Goal: Information Seeking & Learning: Learn about a topic

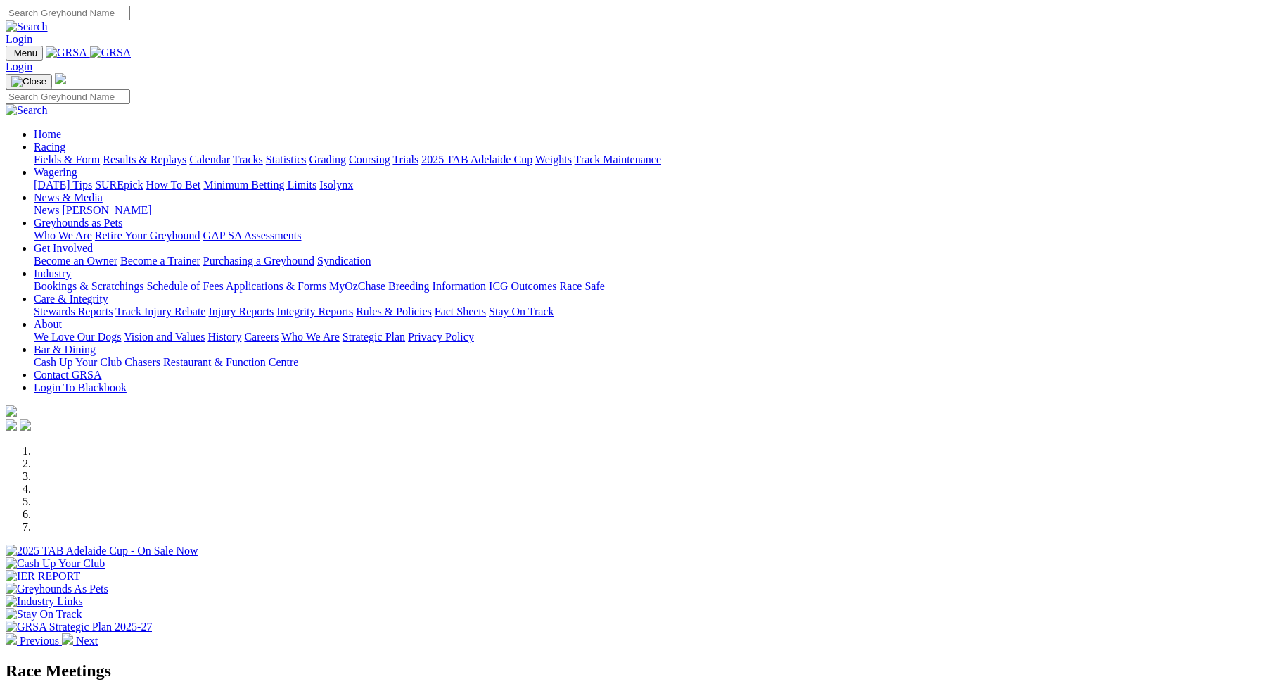
click at [65, 141] on link "Racing" at bounding box center [50, 147] width 32 height 12
click at [100, 153] on link "Fields & Form" at bounding box center [67, 159] width 66 height 12
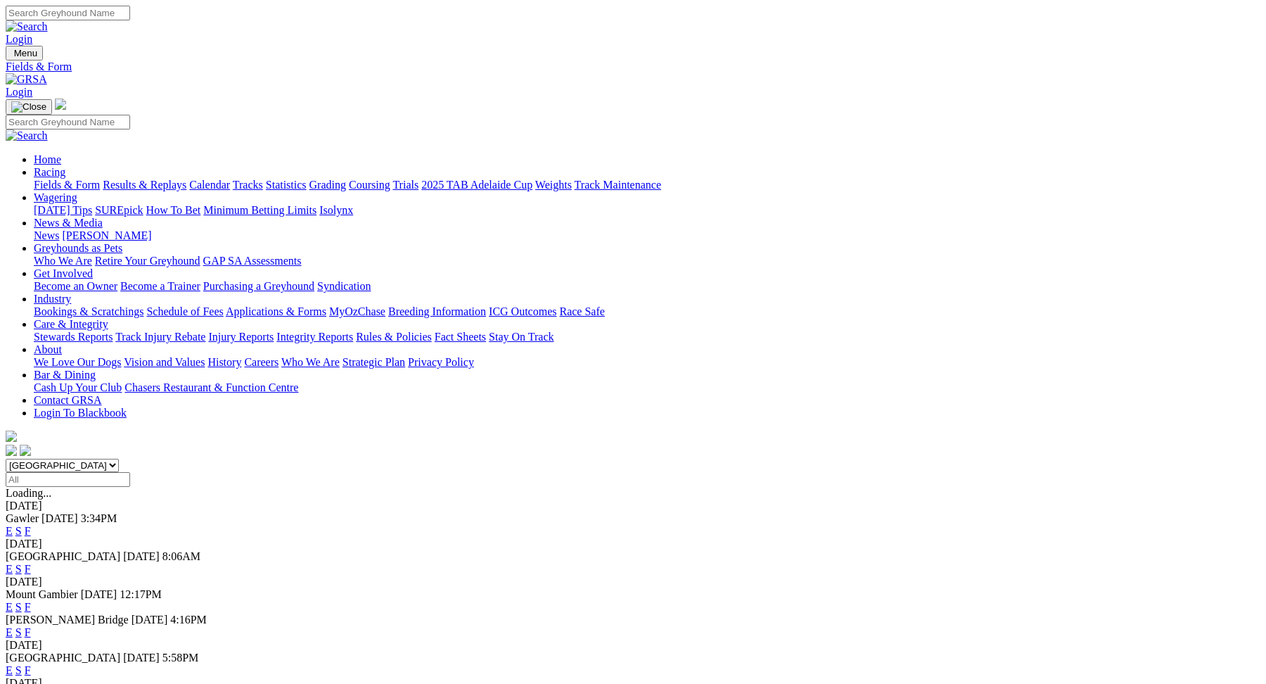
click at [119, 459] on select "[GEOGRAPHIC_DATA] [GEOGRAPHIC_DATA] [GEOGRAPHIC_DATA] [GEOGRAPHIC_DATA] [GEOGRA…" at bounding box center [62, 465] width 113 height 13
select select "QLD"
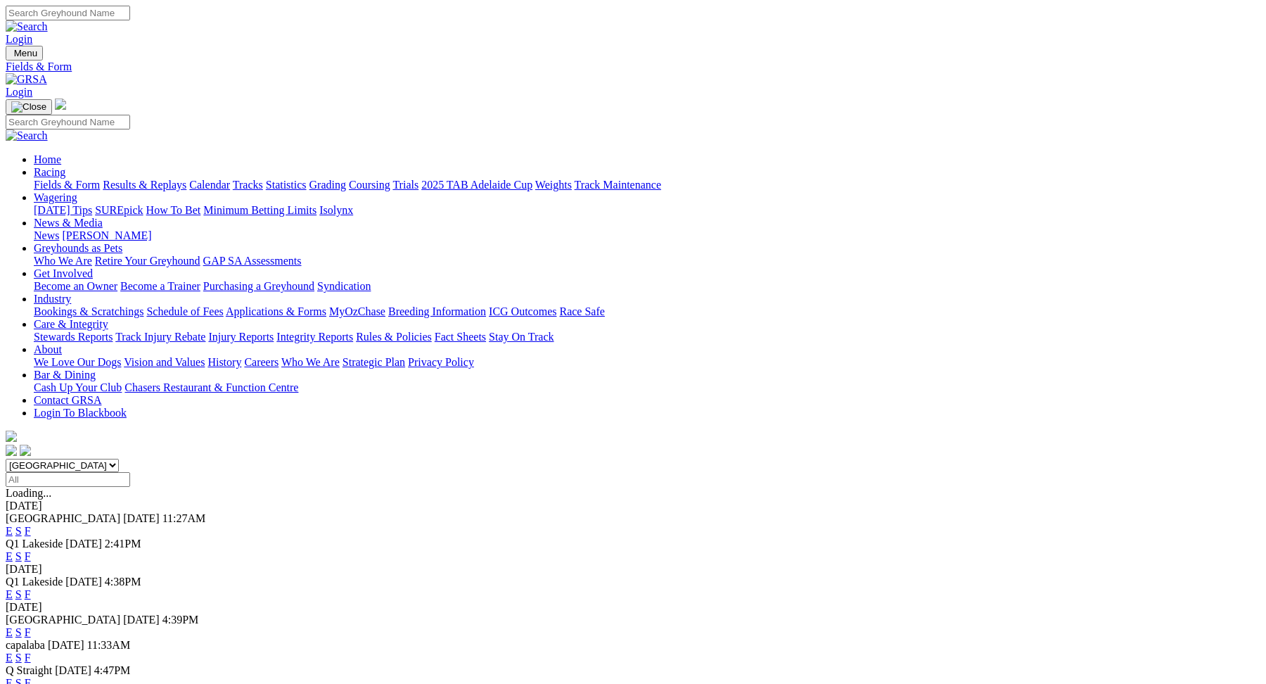
click at [13, 550] on link "E" at bounding box center [9, 556] width 7 height 12
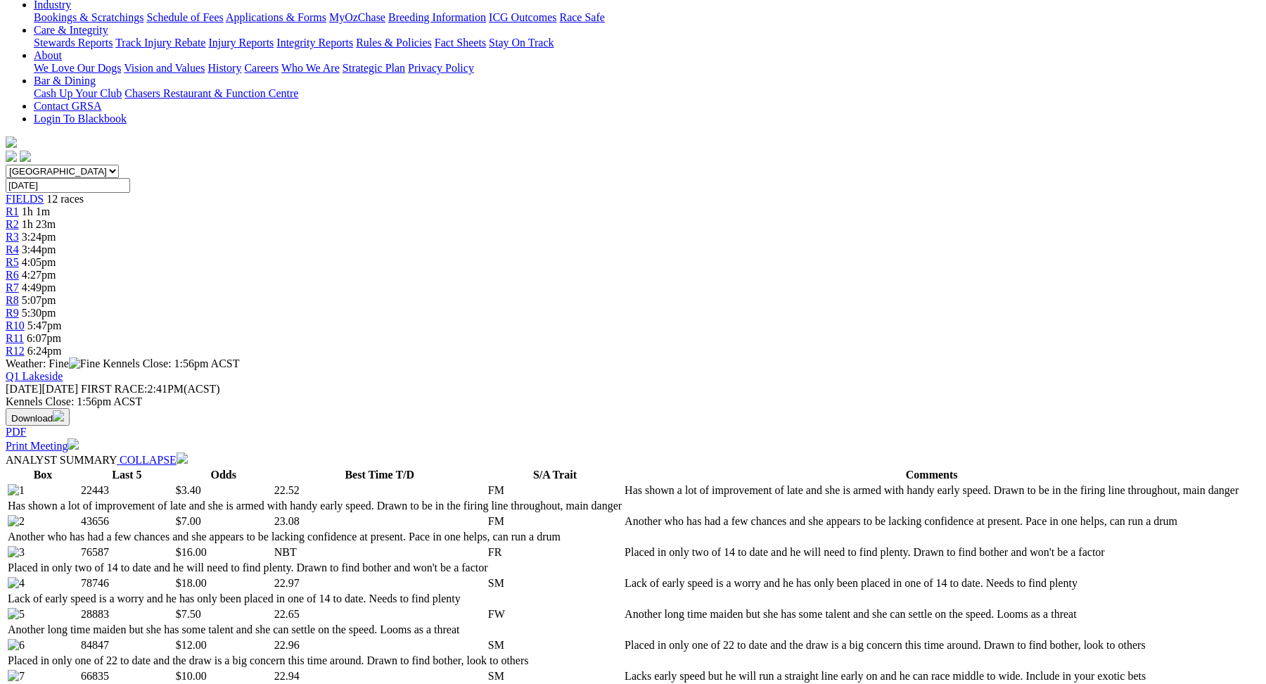
scroll to position [354, 0]
